Goal: Browse casually

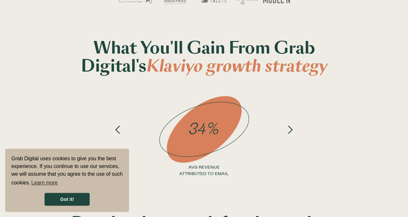
scroll to position [214, 0]
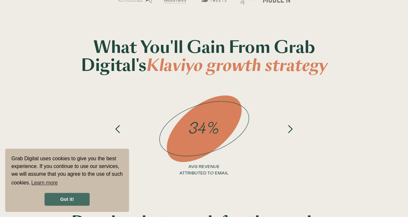
click at [76, 204] on link "Got it!" at bounding box center [67, 199] width 45 height 13
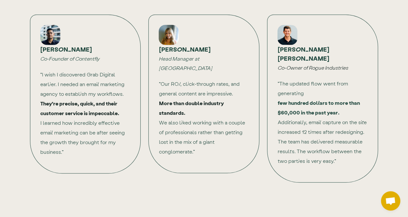
scroll to position [1449, 0]
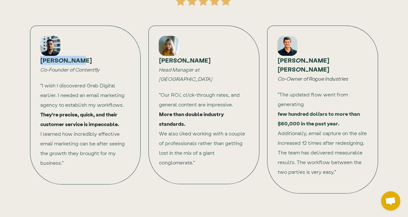
drag, startPoint x: 82, startPoint y: 78, endPoint x: 30, endPoint y: 78, distance: 52.6
click at [30, 78] on div "[PERSON_NAME] Co-Founder of Contentfly "I wish I discovered Grab Digital earlie…" at bounding box center [85, 104] width 111 height 159
copy strong "[PERSON_NAME]"
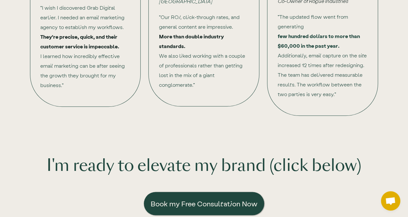
scroll to position [1414, 0]
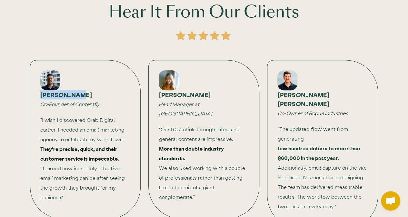
drag, startPoint x: 214, startPoint y: 112, endPoint x: 146, endPoint y: 115, distance: 68.4
click at [146, 115] on div "[PERSON_NAME] Head Manager at Beessential "Our ROI, click-through rates, and ge…" at bounding box center [204, 139] width 119 height 166
copy strong "[PERSON_NAME]"
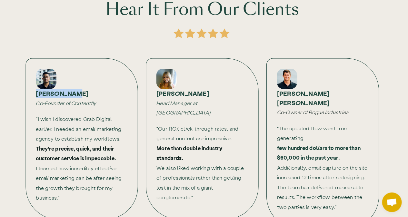
scroll to position [1415, 0]
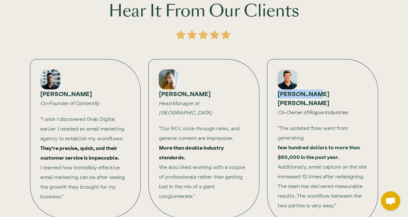
drag, startPoint x: 323, startPoint y: 113, endPoint x: 268, endPoint y: 115, distance: 54.6
click at [268, 115] on div "[PERSON_NAME] [PERSON_NAME] Co-Owner of Rogue Industries "The updated flow went…" at bounding box center [322, 143] width 111 height 168
copy strong "[PERSON_NAME] [PERSON_NAME]"
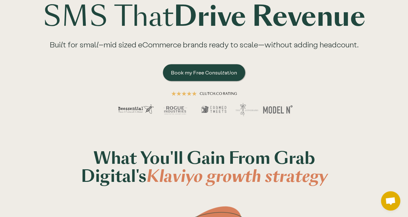
scroll to position [0, 0]
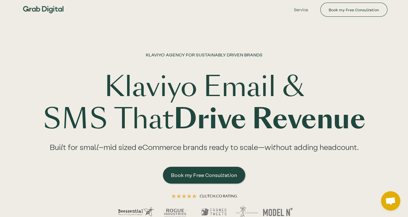
click at [45, 10] on img at bounding box center [43, 9] width 45 height 19
